Goal: Check status: Check status

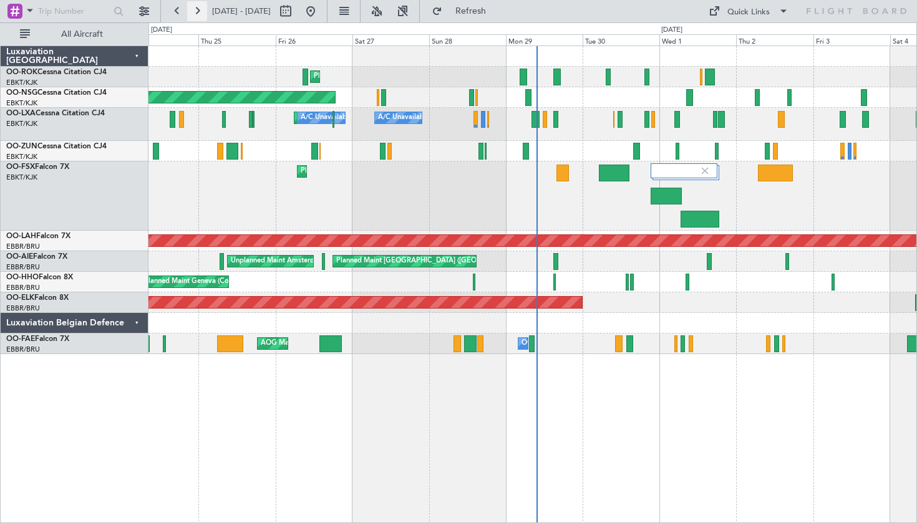
click at [196, 8] on button at bounding box center [197, 11] width 20 height 20
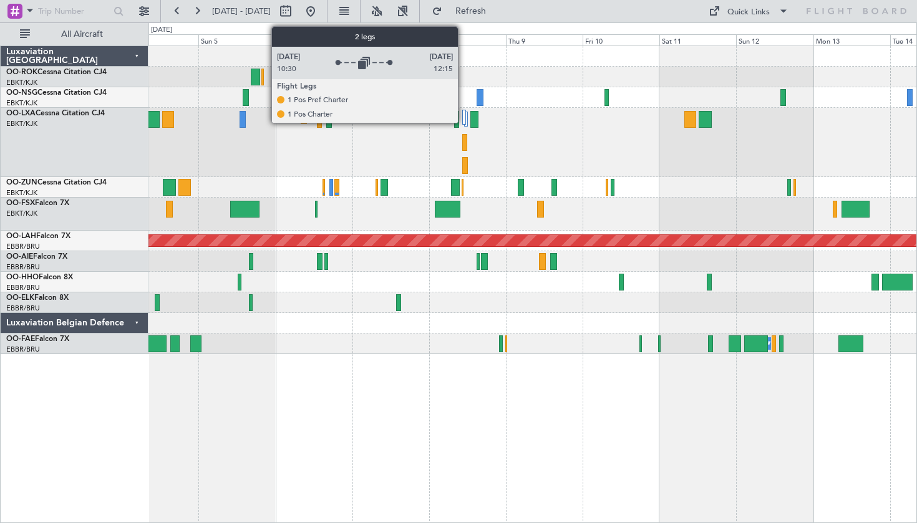
click at [463, 118] on div at bounding box center [464, 117] width 4 height 15
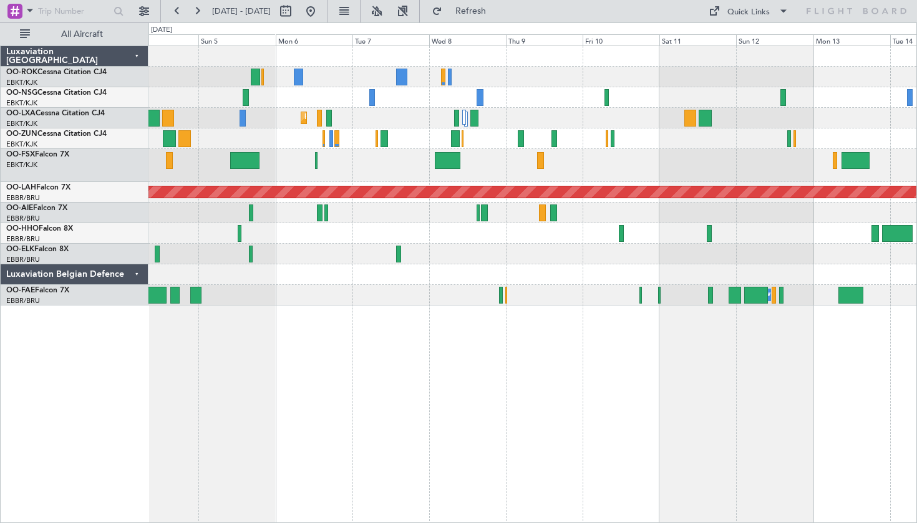
click at [460, 118] on div "Planned Maint Kortrijk-[GEOGRAPHIC_DATA]" at bounding box center [532, 118] width 768 height 21
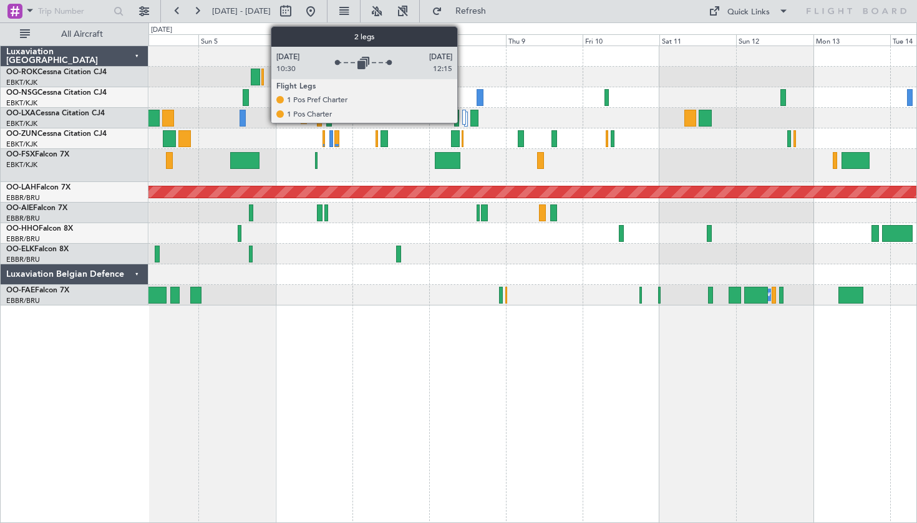
click at [463, 118] on div at bounding box center [464, 117] width 4 height 15
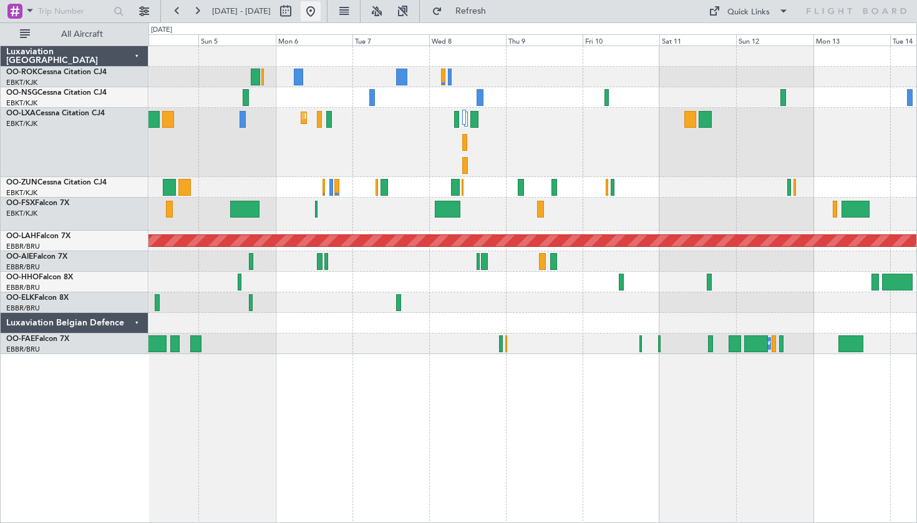
click at [321, 7] on button at bounding box center [311, 11] width 20 height 20
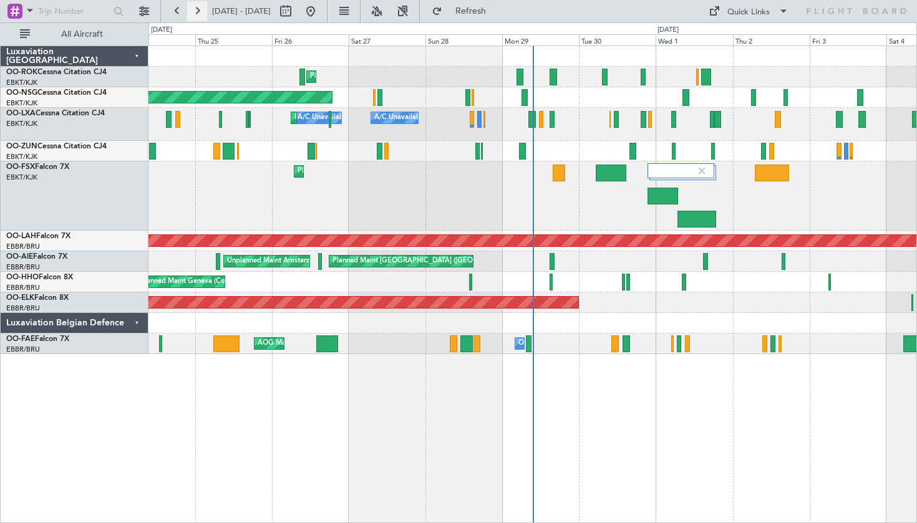
click at [200, 9] on button at bounding box center [197, 11] width 20 height 20
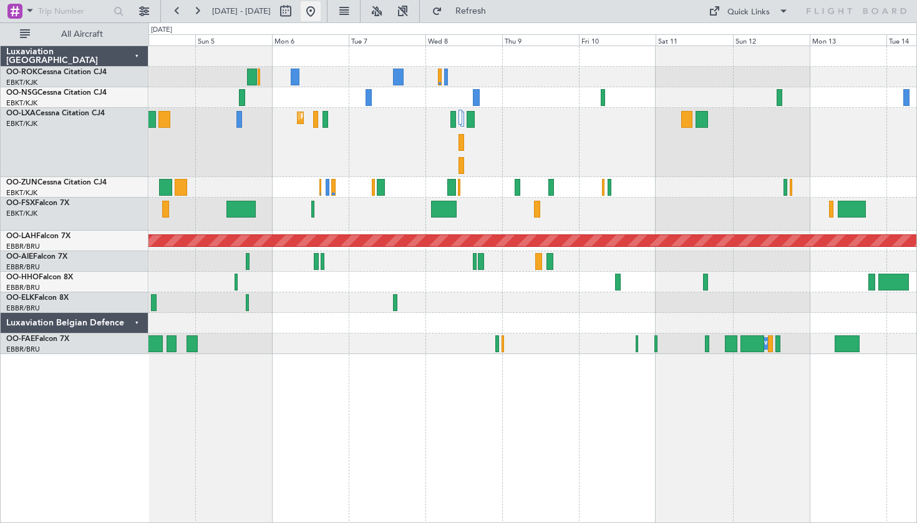
click at [321, 10] on button at bounding box center [311, 11] width 20 height 20
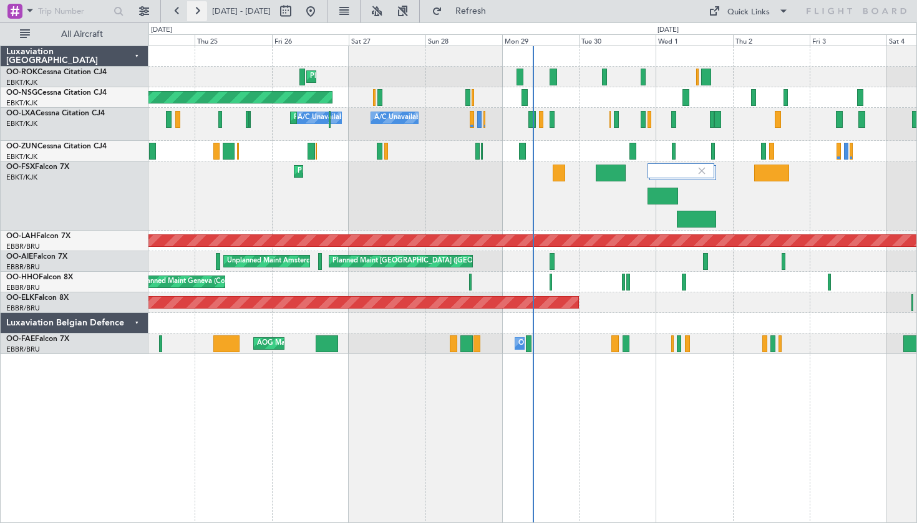
click at [198, 6] on button at bounding box center [197, 11] width 20 height 20
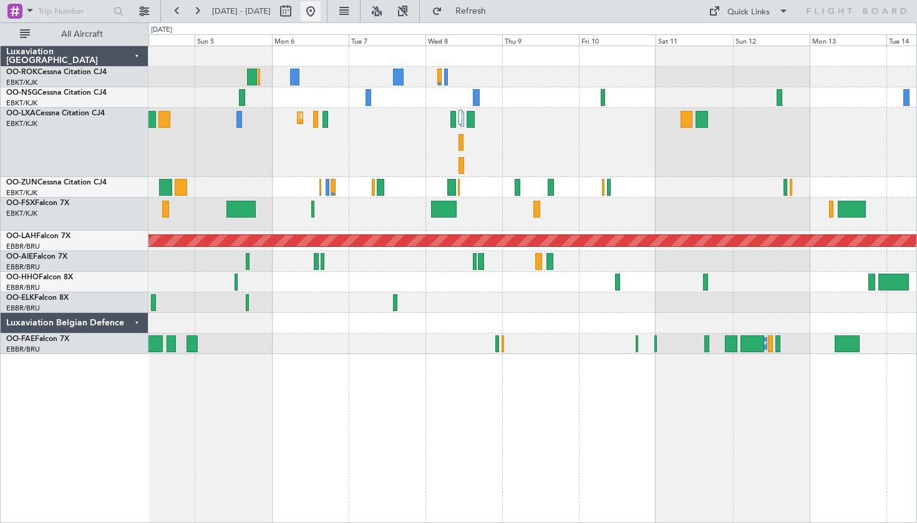
click at [321, 4] on button at bounding box center [311, 11] width 20 height 20
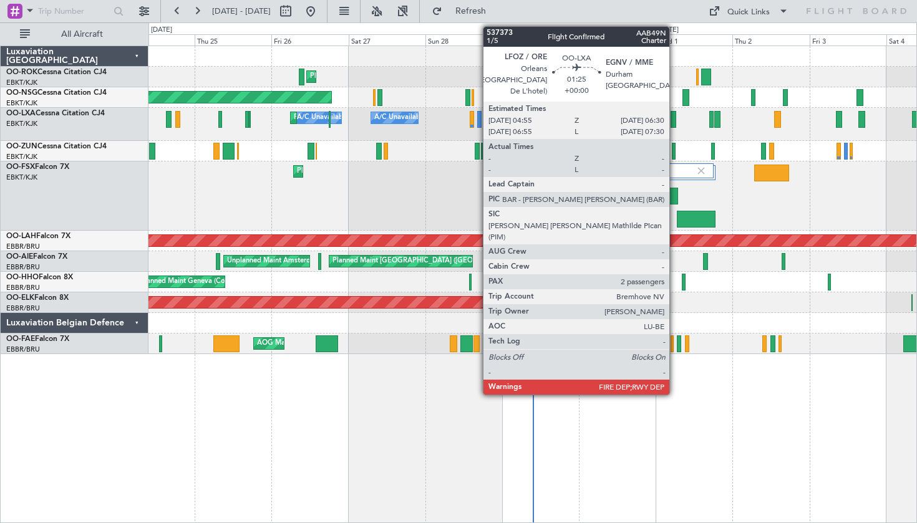
click at [675, 120] on div at bounding box center [673, 119] width 6 height 17
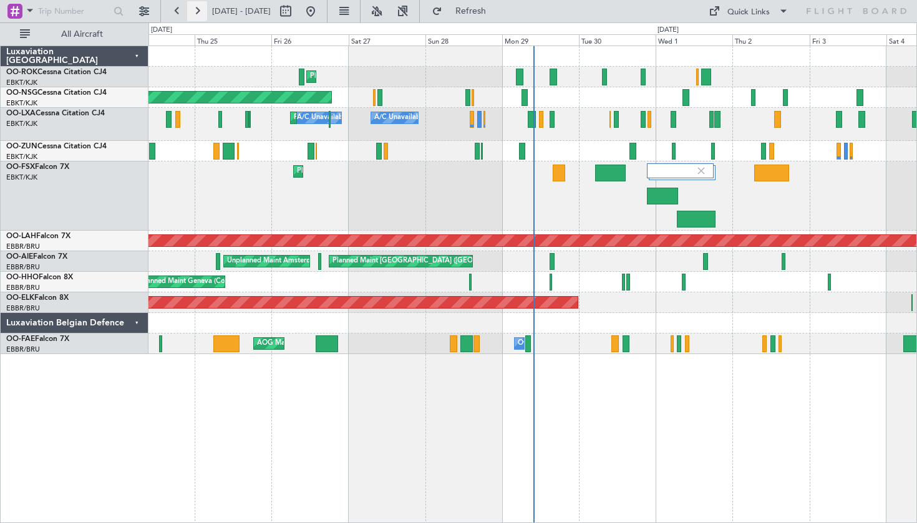
click at [201, 17] on button at bounding box center [197, 11] width 20 height 20
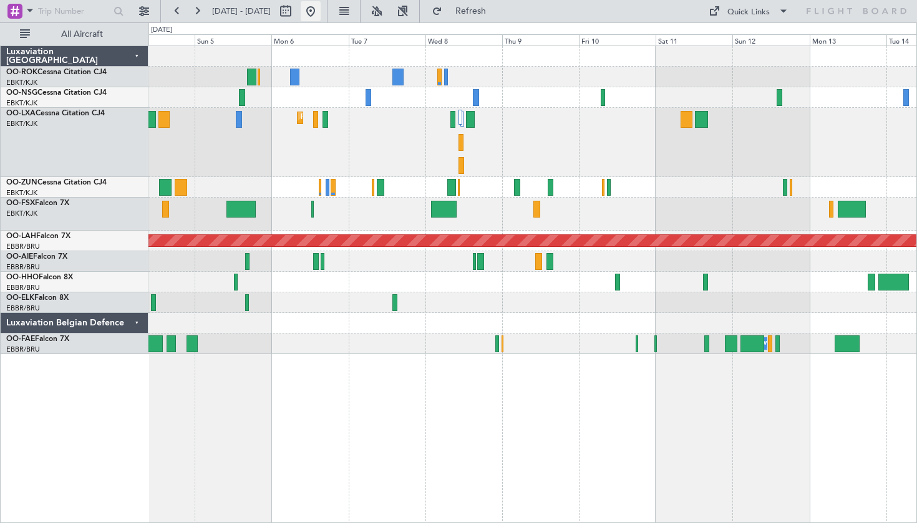
click at [321, 11] on button at bounding box center [311, 11] width 20 height 20
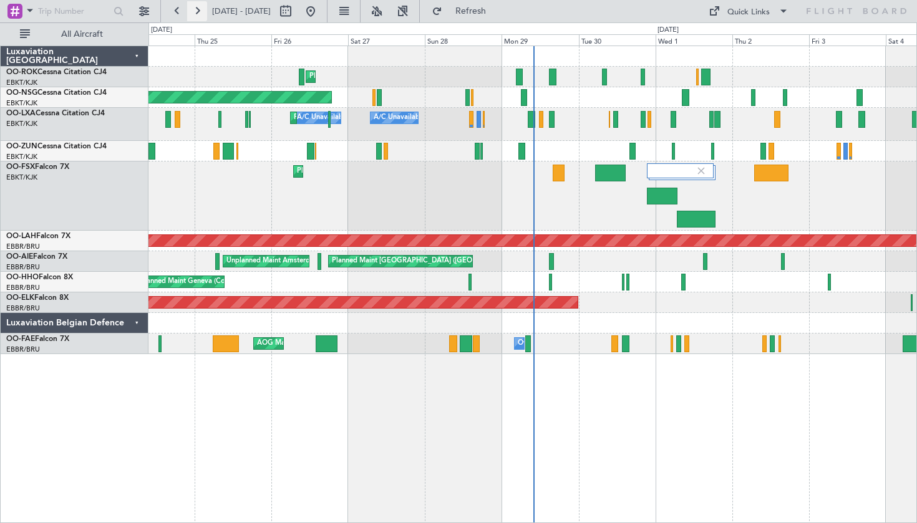
click at [190, 9] on button at bounding box center [197, 11] width 20 height 20
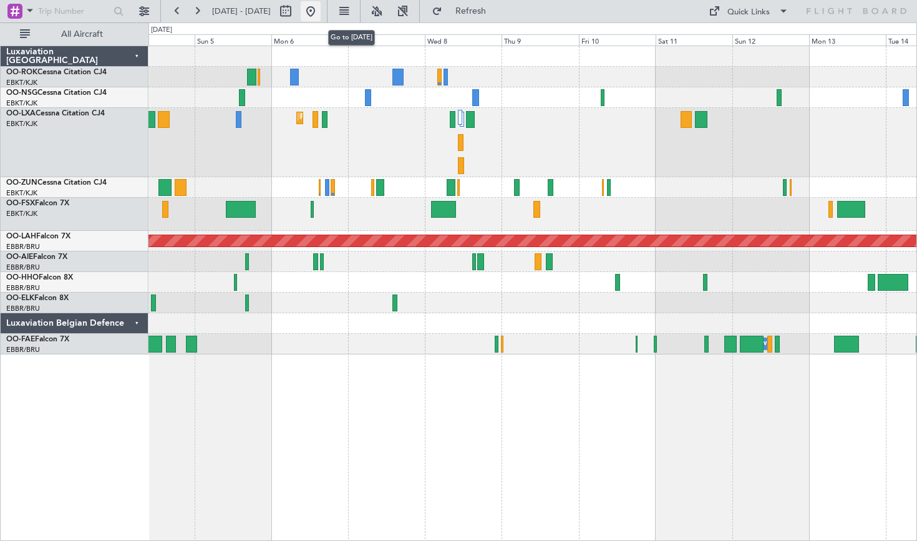
click at [321, 14] on button at bounding box center [311, 11] width 20 height 20
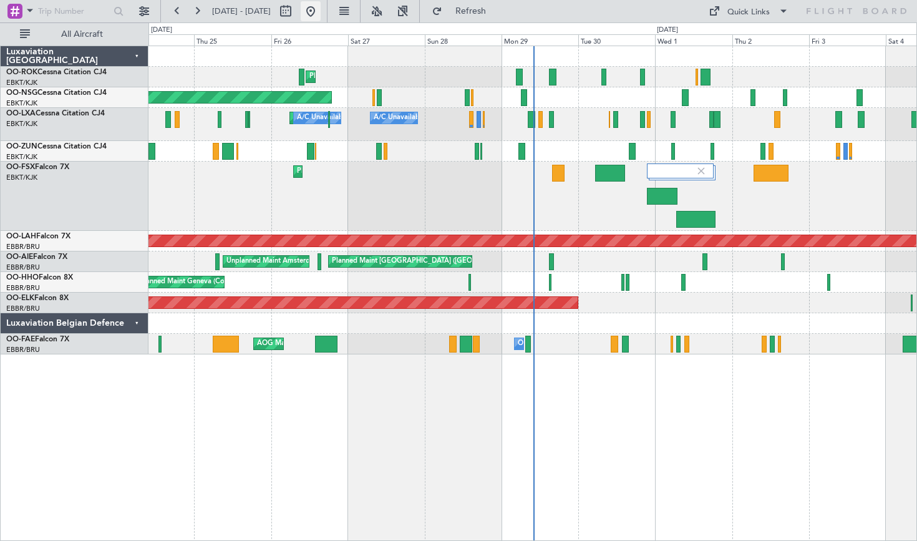
click at [321, 11] on button at bounding box center [311, 11] width 20 height 20
click at [327, 22] on fb-range-datepicker "[DATE] - [DATE]" at bounding box center [243, 11] width 167 height 22
click at [321, 16] on button at bounding box center [311, 11] width 20 height 20
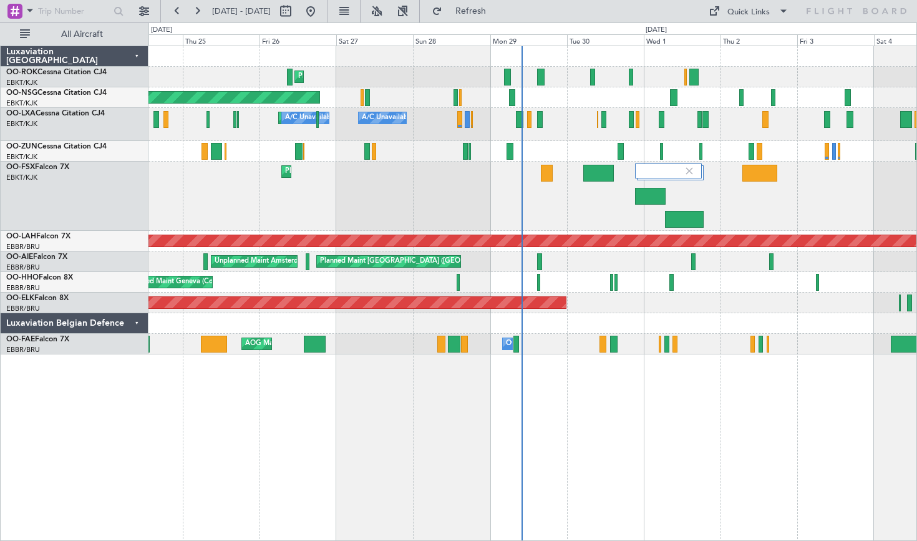
click at [573, 125] on div "Planned Maint Kortrijk-[GEOGRAPHIC_DATA] Planned Maint [GEOGRAPHIC_DATA] ([GEOG…" at bounding box center [532, 200] width 768 height 308
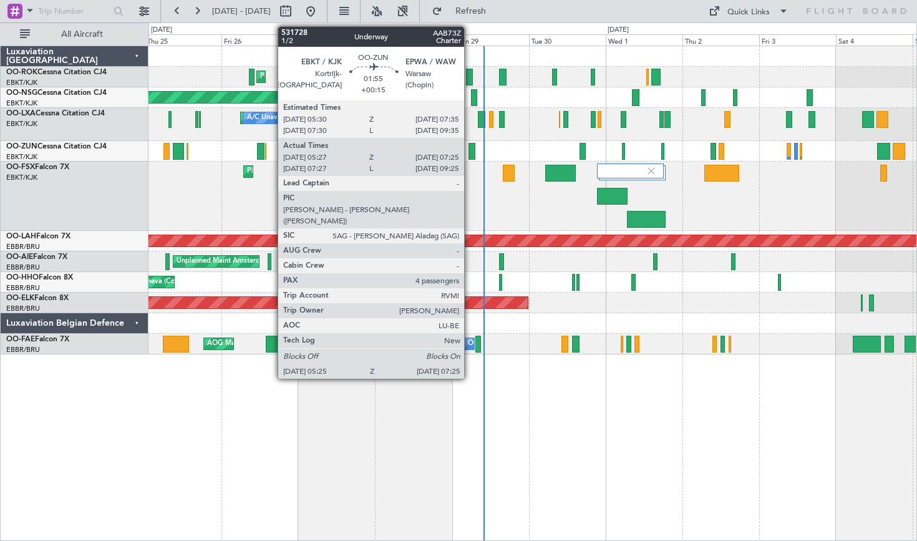
click at [470, 143] on div at bounding box center [471, 151] width 7 height 17
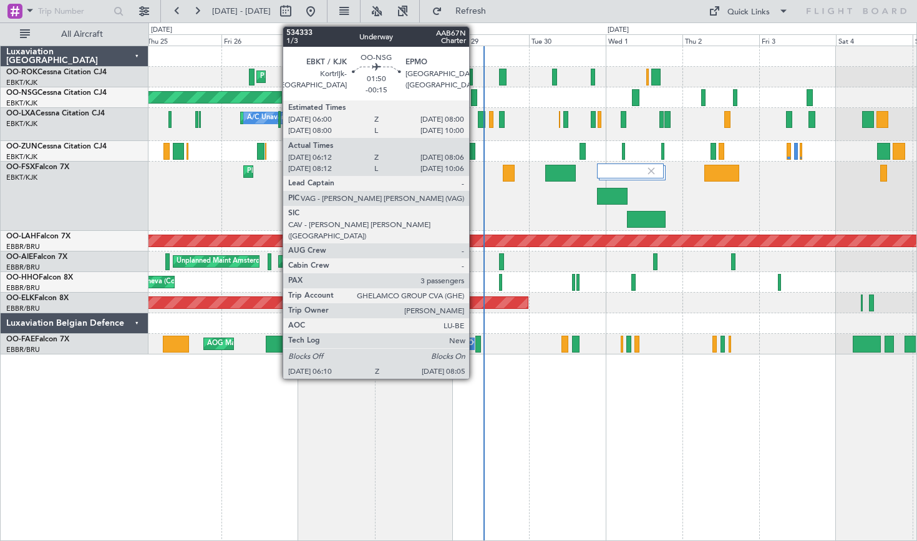
click at [475, 97] on div at bounding box center [474, 97] width 6 height 17
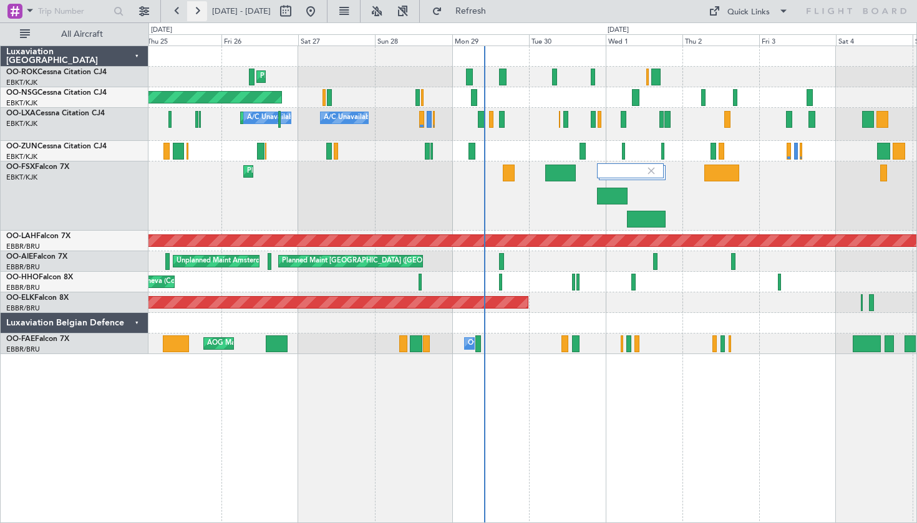
click at [196, 15] on button at bounding box center [197, 11] width 20 height 20
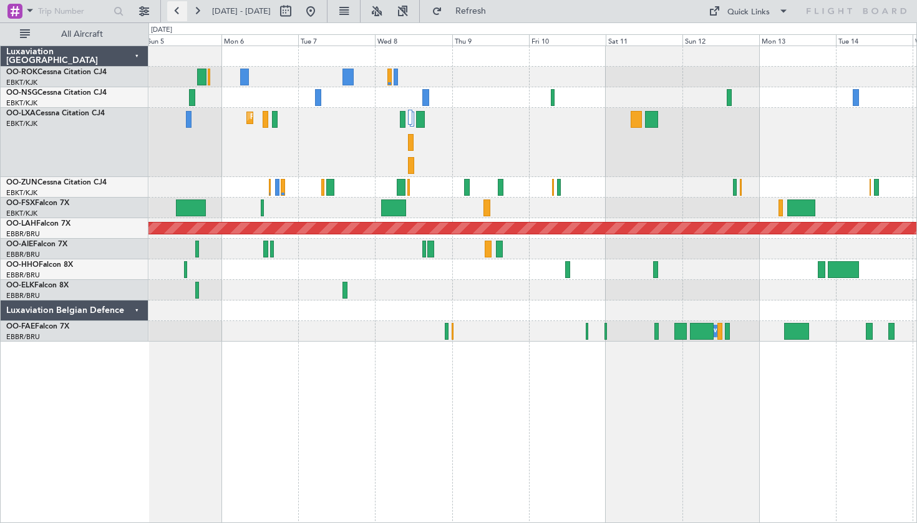
click at [175, 11] on button at bounding box center [177, 11] width 20 height 20
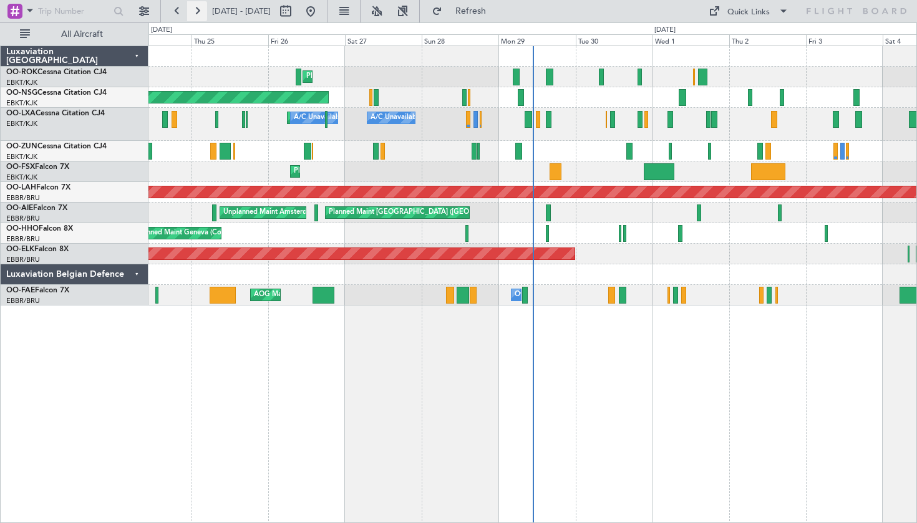
click at [196, 19] on button at bounding box center [197, 11] width 20 height 20
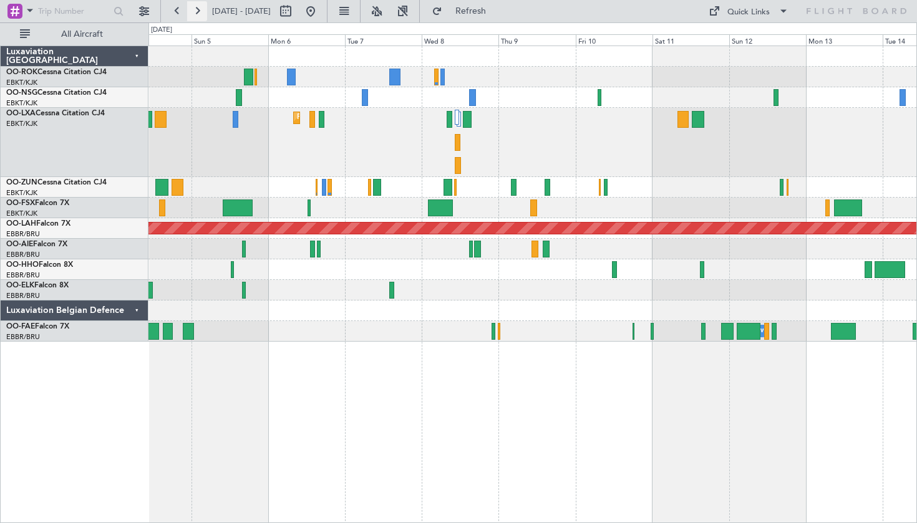
click at [198, 18] on button at bounding box center [197, 11] width 20 height 20
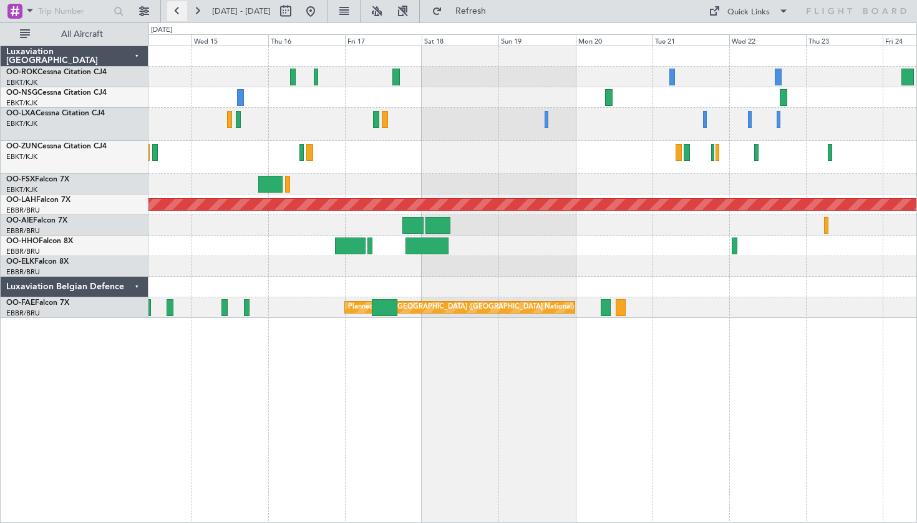
click at [178, 9] on button at bounding box center [177, 11] width 20 height 20
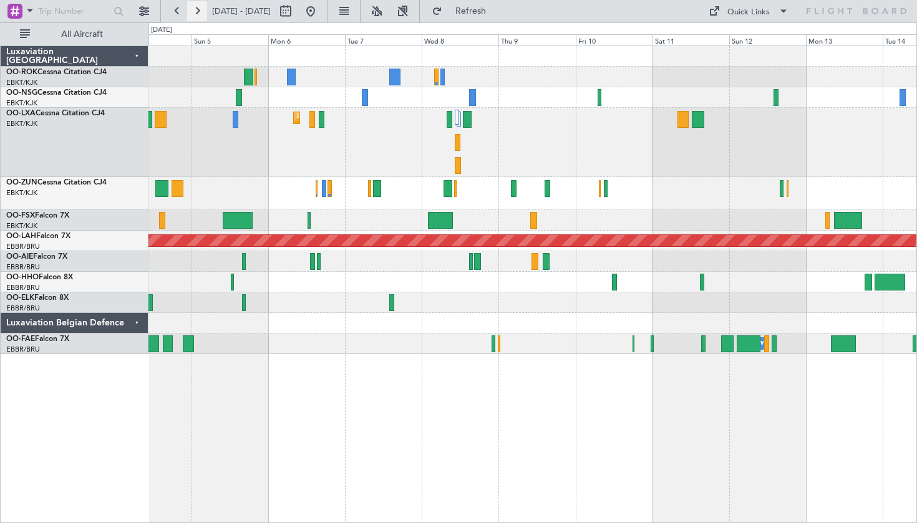
click at [193, 10] on button at bounding box center [197, 11] width 20 height 20
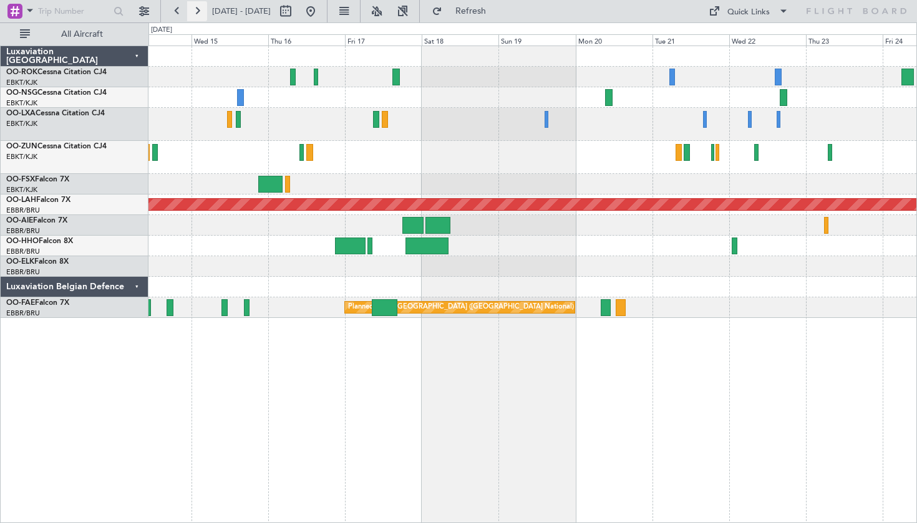
click at [200, 17] on button at bounding box center [197, 11] width 20 height 20
